Goal: Task Accomplishment & Management: Manage account settings

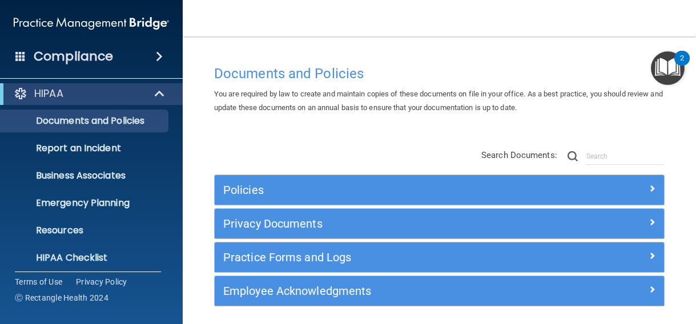
scroll to position [149, 0]
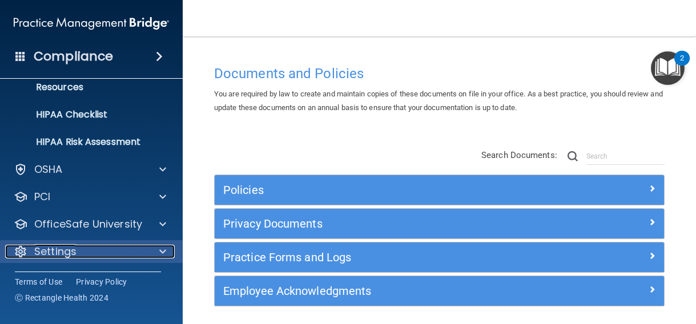
click at [98, 250] on div "Settings" at bounding box center [76, 252] width 142 height 14
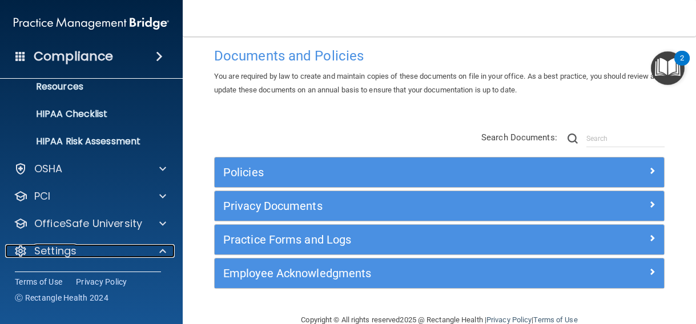
scroll to position [42, 0]
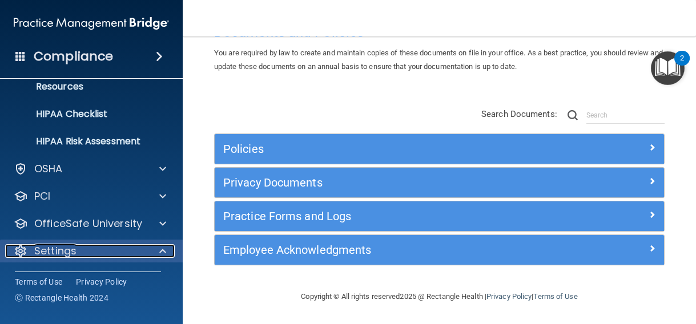
click at [49, 248] on p "Settings" at bounding box center [55, 251] width 42 height 14
click at [49, 248] on p "Settings" at bounding box center [55, 252] width 42 height 14
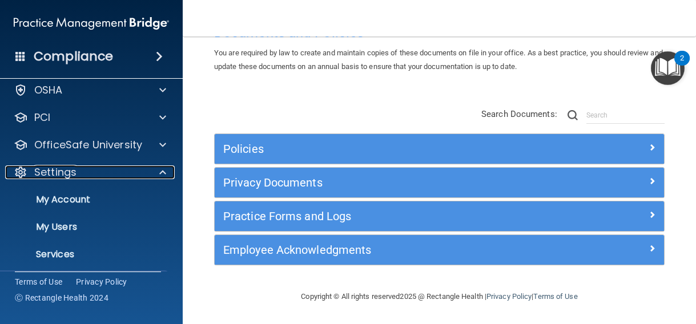
scroll to position [259, 0]
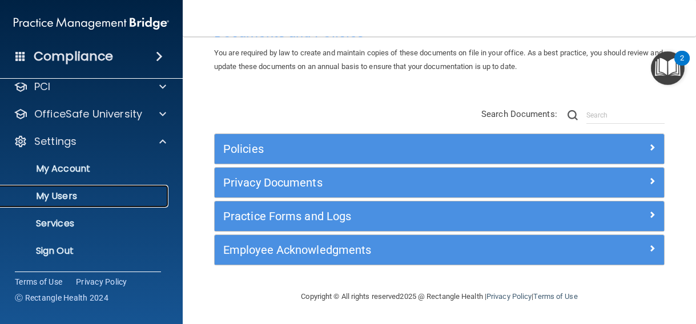
click at [54, 200] on p "My Users" at bounding box center [85, 196] width 156 height 11
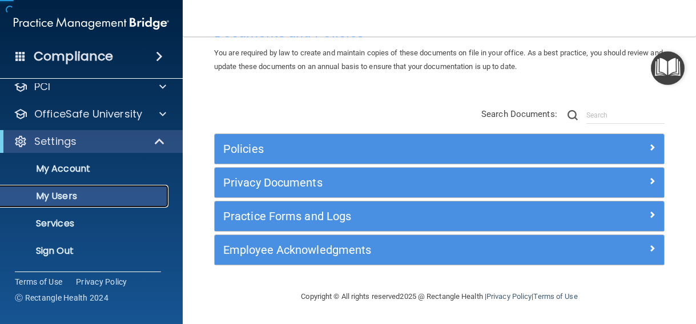
scroll to position [67, 0]
select select "20"
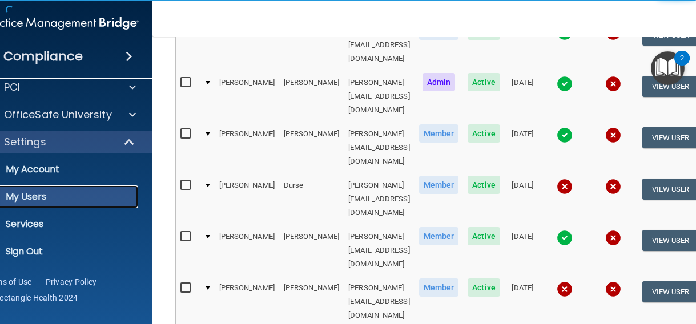
scroll to position [0, 0]
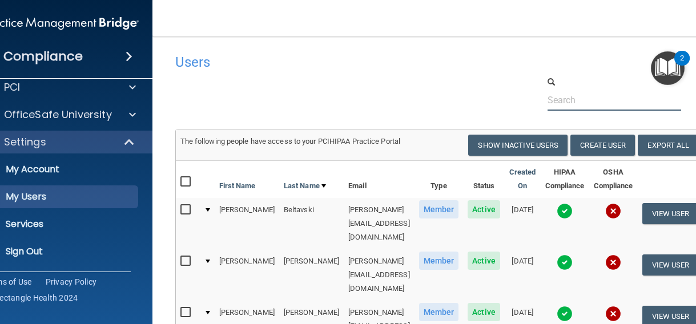
click at [569, 98] on input "text" at bounding box center [615, 100] width 134 height 21
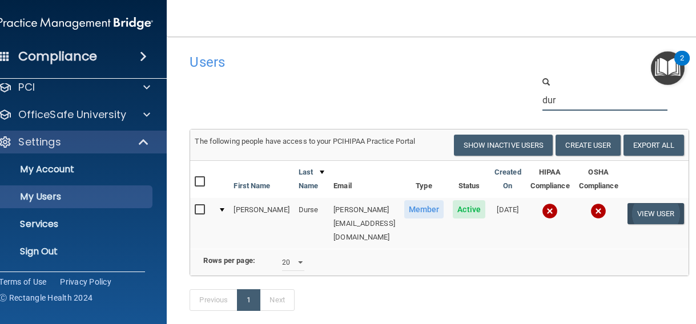
type input "dur"
click at [665, 214] on button "View User" at bounding box center [655, 213] width 57 height 21
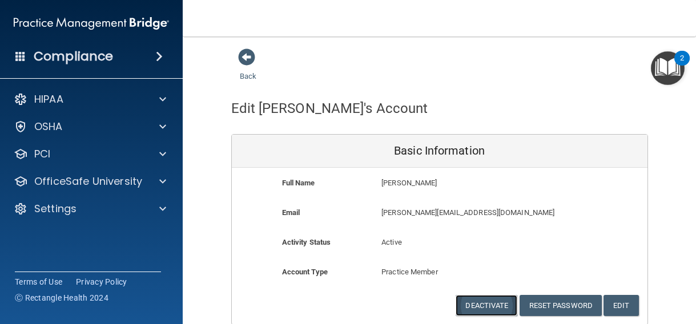
click at [486, 306] on button "Deactivate" at bounding box center [487, 305] width 62 height 21
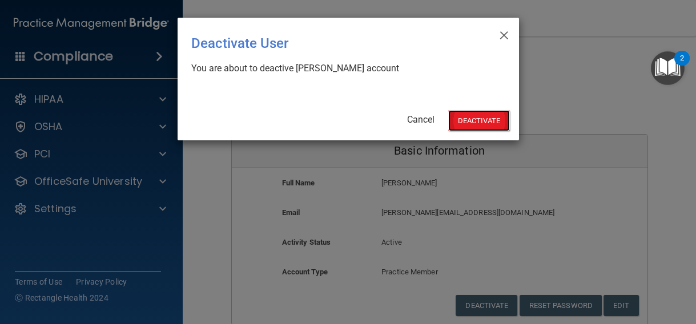
click at [468, 111] on button "Deactivate" at bounding box center [479, 120] width 62 height 21
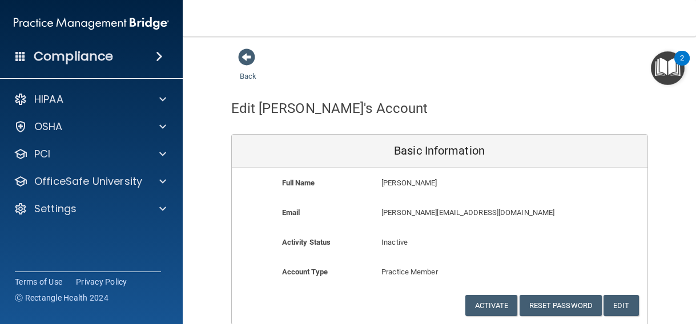
click at [521, 80] on div "Back" at bounding box center [439, 65] width 417 height 35
click at [247, 57] on span at bounding box center [246, 57] width 17 height 17
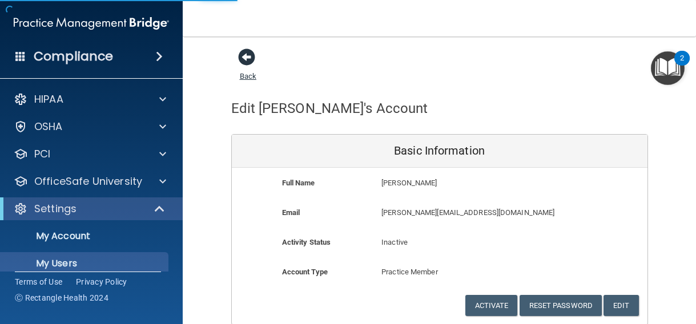
select select "20"
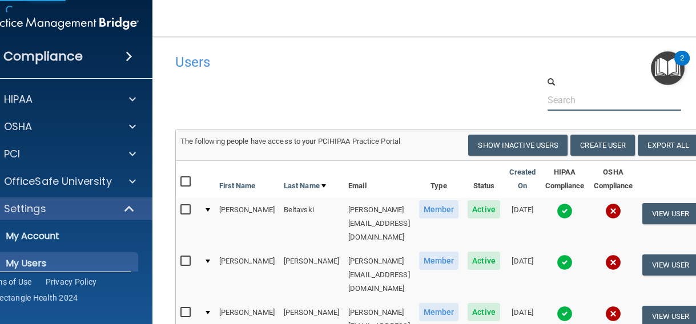
click at [579, 105] on input "text" at bounding box center [615, 100] width 134 height 21
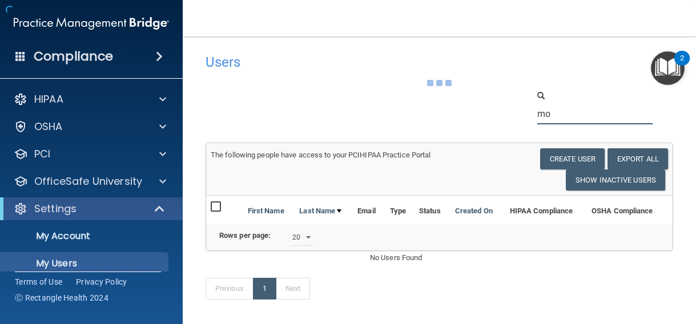
type input "m"
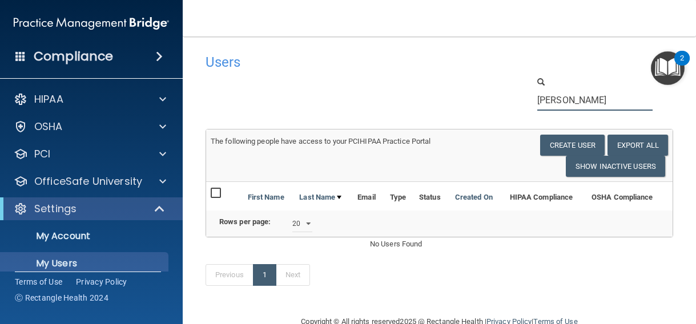
type input "[PERSON_NAME]"
click at [473, 68] on div "Users" at bounding box center [338, 62] width 283 height 28
